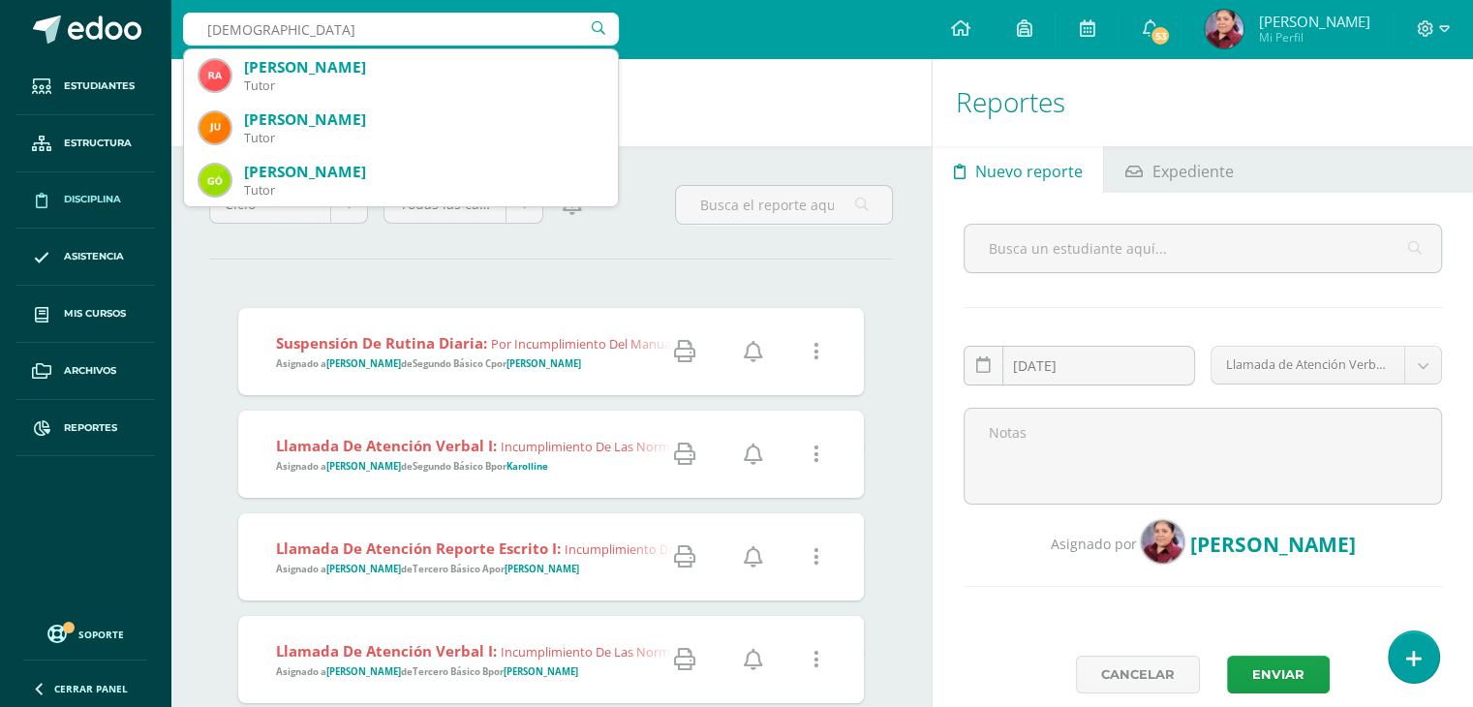
drag, startPoint x: 287, startPoint y: 30, endPoint x: 186, endPoint y: 26, distance: 100.8
click at [186, 26] on input "[DEMOGRAPHIC_DATA]" at bounding box center [401, 29] width 436 height 33
type input "R"
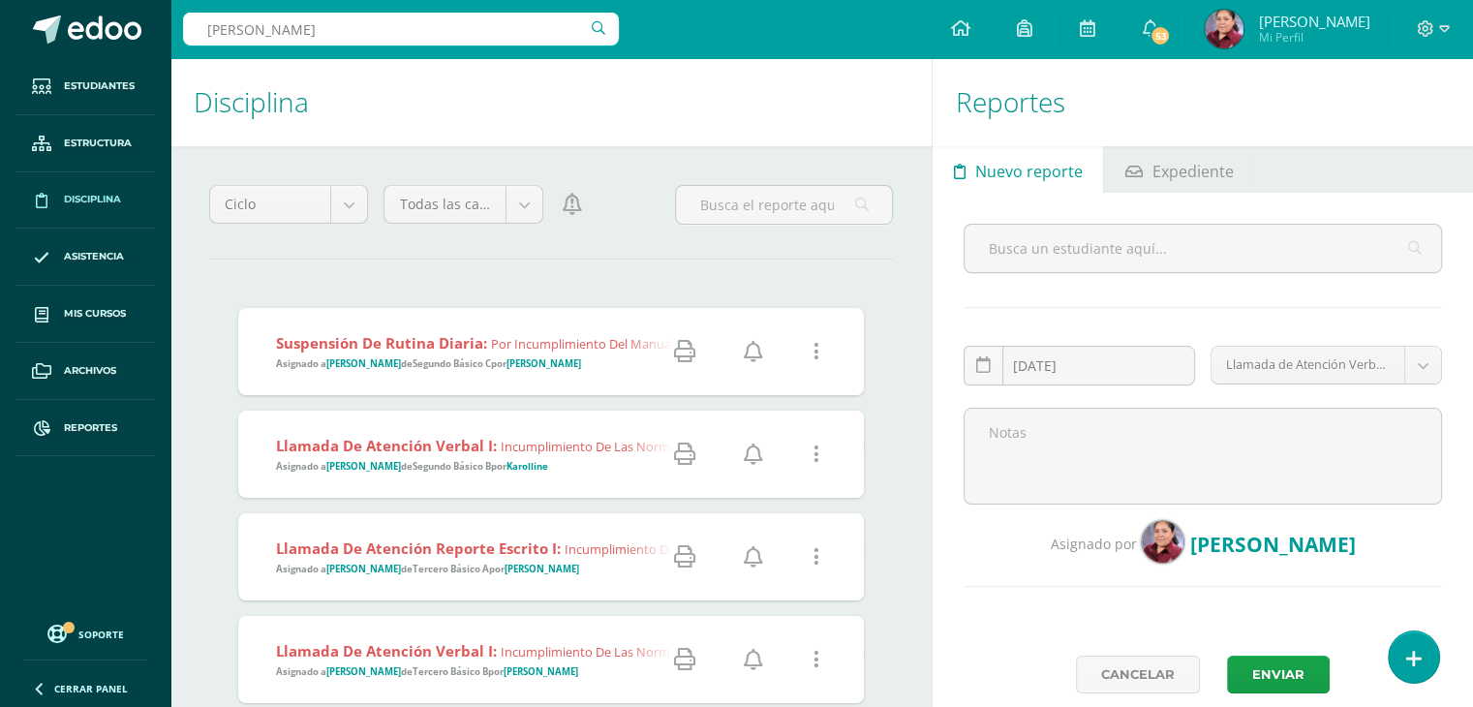
type input "[PERSON_NAME]"
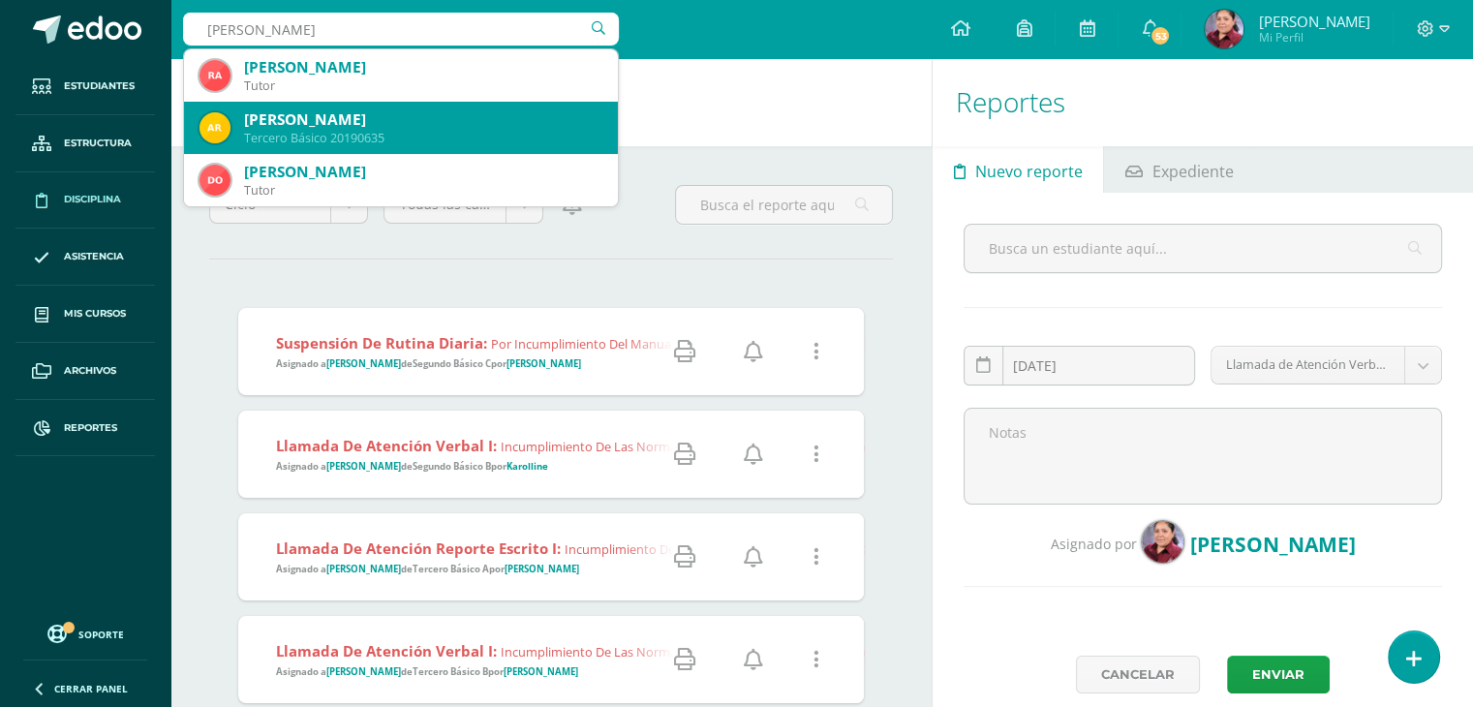
click at [281, 119] on div "[PERSON_NAME]" at bounding box center [423, 119] width 358 height 20
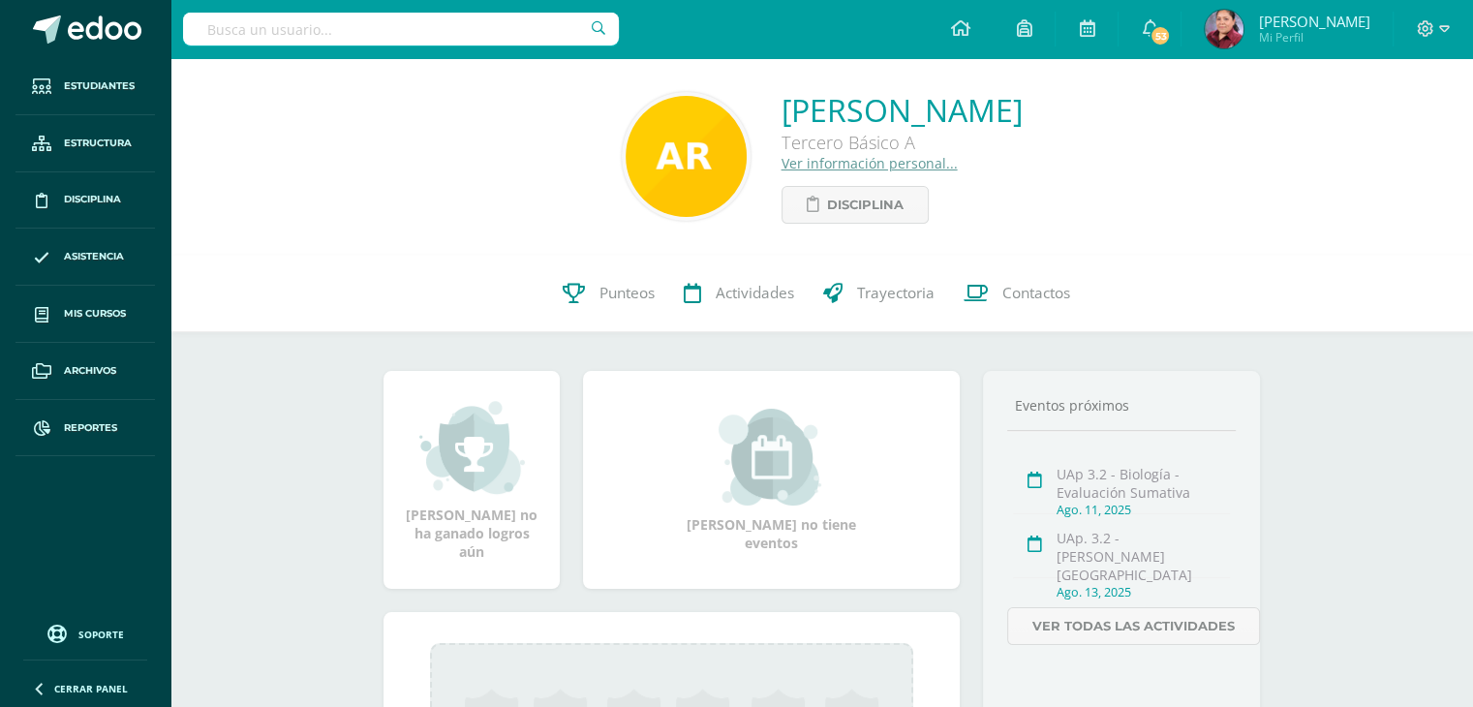
click at [781, 168] on link "Ver información personal..." at bounding box center [869, 163] width 176 height 18
click at [827, 210] on span "Disciplina" at bounding box center [865, 205] width 76 height 36
